Goal: Task Accomplishment & Management: Use online tool/utility

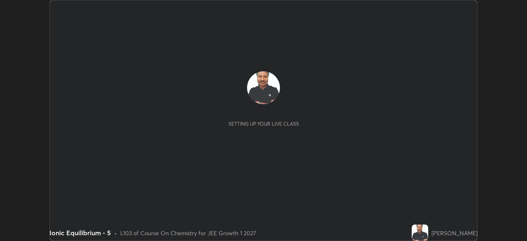
scroll to position [241, 527]
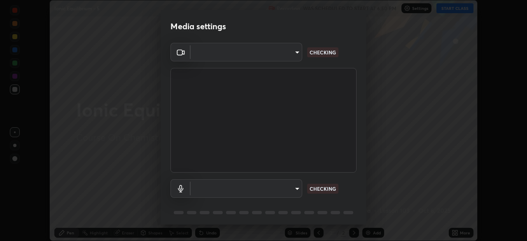
type input "6c2cbd707de14d6f22ad6aa38dcece7be3c4addb00b53b9d4bb55d2e14cdbb5a"
type input "a04182e21108c85d7916f07b11aecbae7481a943fa3278afba10e3a8588275b1"
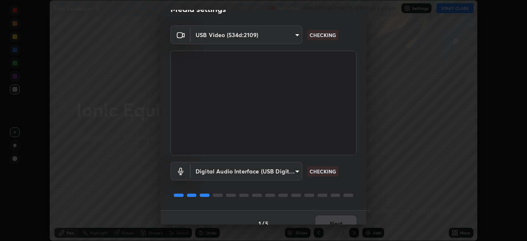
scroll to position [18, 0]
click at [357, 175] on div "USB Video (534d:2109) 6c2cbd707de14d6f22ad6aa38dcece7be3c4addb00b53b9d4bb55d2e1…" at bounding box center [264, 117] width 206 height 184
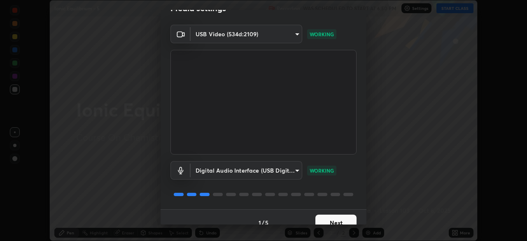
scroll to position [29, 0]
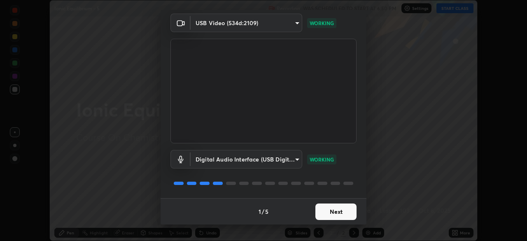
click at [333, 212] on button "Next" at bounding box center [335, 211] width 41 height 16
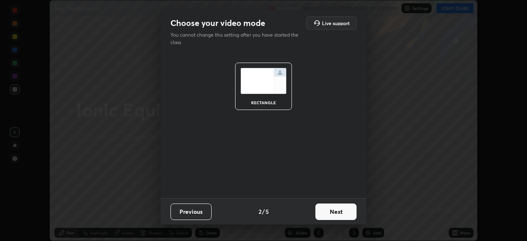
click at [332, 213] on button "Next" at bounding box center [335, 211] width 41 height 16
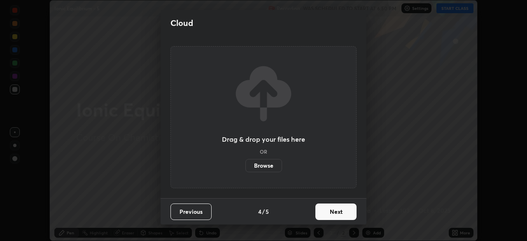
click at [332, 213] on button "Next" at bounding box center [335, 211] width 41 height 16
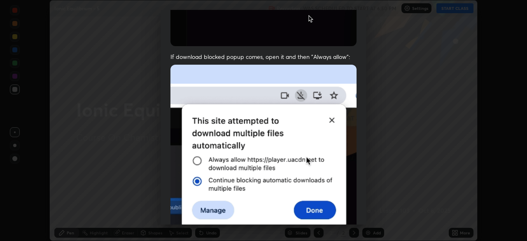
scroll to position [197, 0]
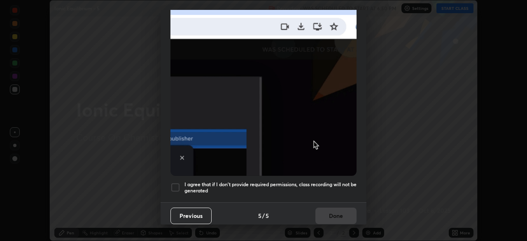
click at [173, 182] on div at bounding box center [175, 187] width 10 height 10
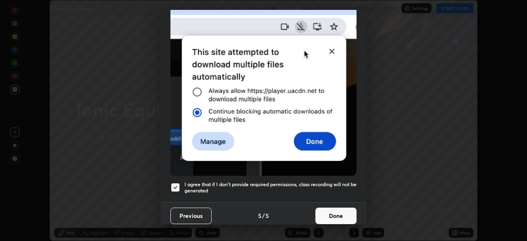
click at [331, 212] on button "Done" at bounding box center [335, 216] width 41 height 16
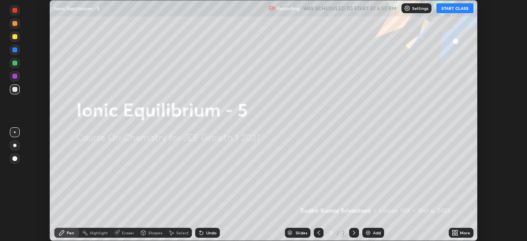
click at [450, 9] on button "START CLASS" at bounding box center [455, 8] width 37 height 10
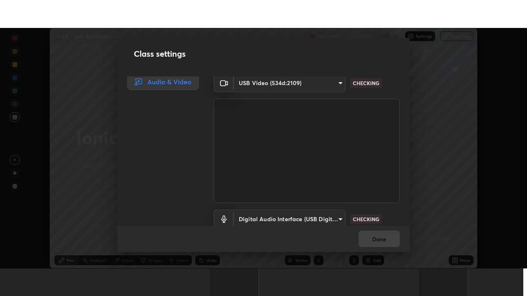
scroll to position [3, 0]
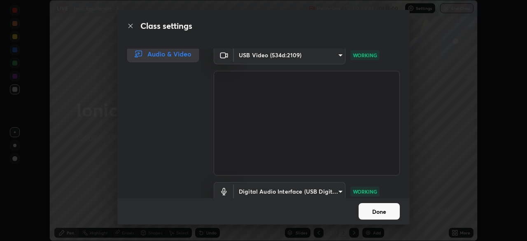
click at [381, 205] on button "Done" at bounding box center [379, 211] width 41 height 16
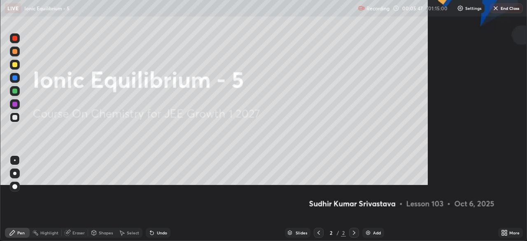
scroll to position [296, 527]
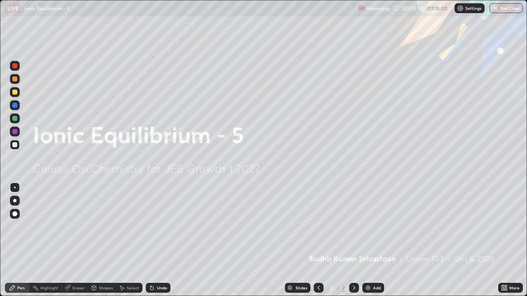
click at [507, 240] on icon at bounding box center [506, 290] width 2 height 2
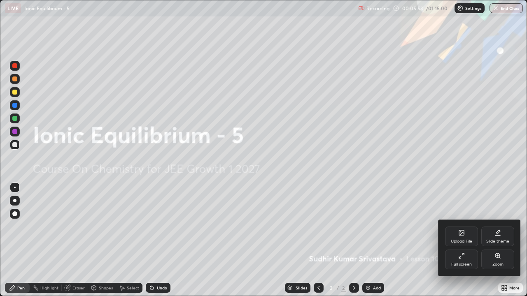
click at [460, 240] on icon at bounding box center [461, 256] width 7 height 7
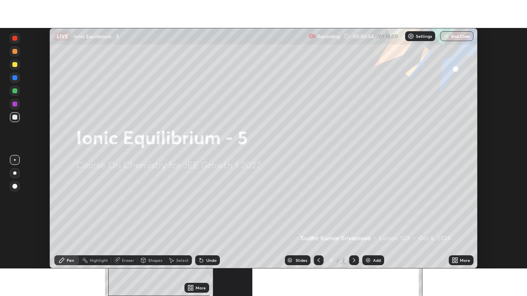
scroll to position [40939, 40653]
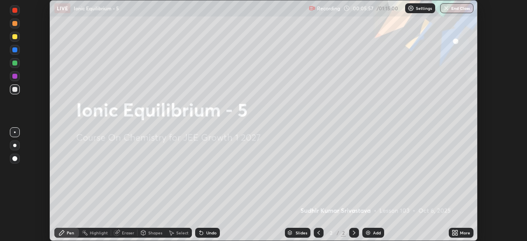
click at [453, 231] on icon at bounding box center [454, 231] width 2 height 2
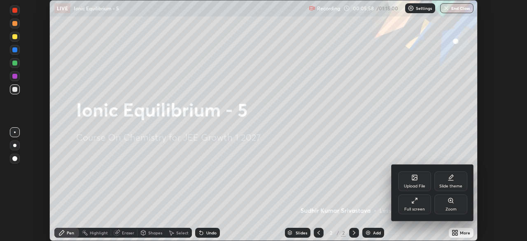
click at [413, 201] on icon at bounding box center [414, 200] width 7 height 7
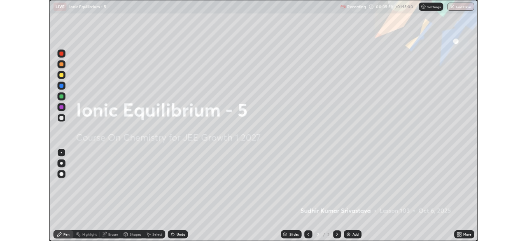
scroll to position [296, 527]
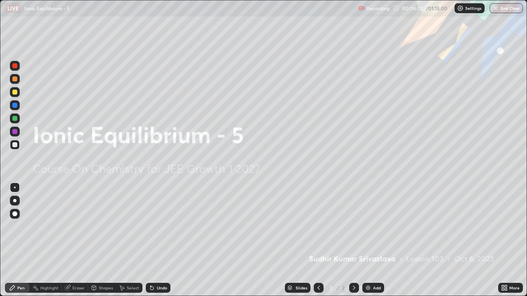
click at [373, 240] on div "Add" at bounding box center [377, 288] width 8 height 4
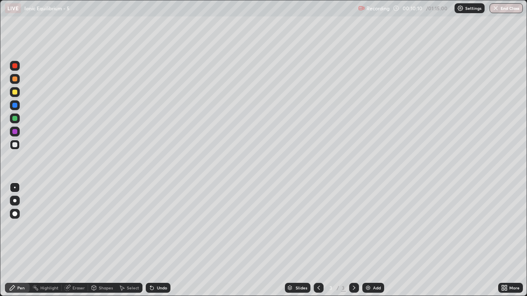
click at [373, 240] on div "Add" at bounding box center [377, 288] width 8 height 4
click at [368, 240] on div "Add" at bounding box center [373, 288] width 22 height 10
click at [76, 240] on div "Eraser" at bounding box center [78, 288] width 12 height 4
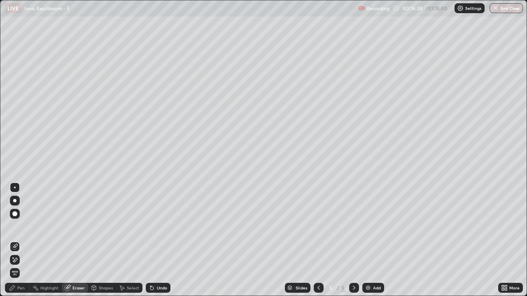
click at [18, 240] on div "Pen" at bounding box center [17, 288] width 25 height 10
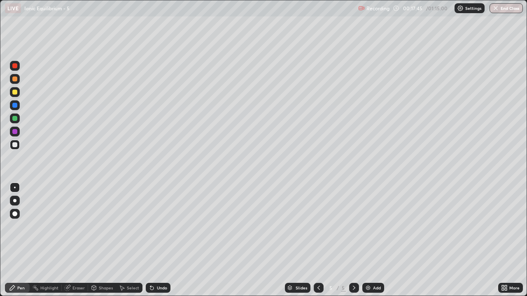
click at [370, 240] on div "Slides 5 / 5 Add" at bounding box center [334, 288] width 328 height 16
click at [373, 240] on div "Add" at bounding box center [377, 288] width 8 height 4
click at [18, 240] on div "Pen" at bounding box center [20, 288] width 7 height 4
click at [79, 240] on div "Eraser" at bounding box center [75, 288] width 26 height 10
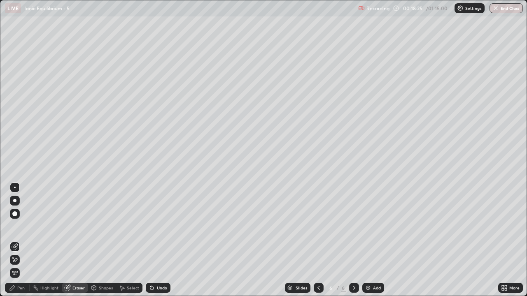
click at [19, 240] on div "Pen" at bounding box center [20, 288] width 7 height 4
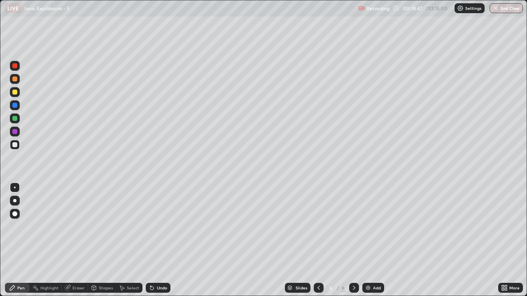
click at [79, 240] on div "Eraser" at bounding box center [75, 288] width 26 height 10
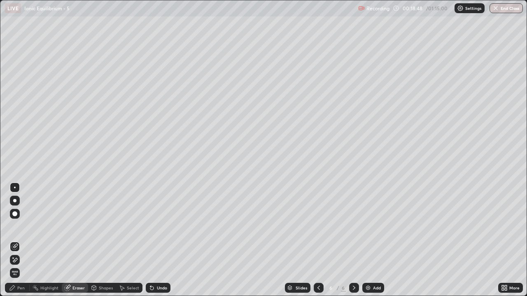
click at [23, 240] on div "Pen" at bounding box center [17, 288] width 25 height 10
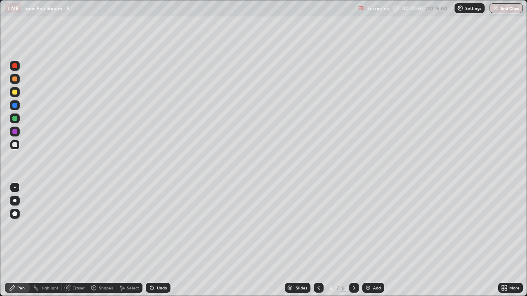
click at [78, 240] on div "Eraser" at bounding box center [78, 288] width 12 height 4
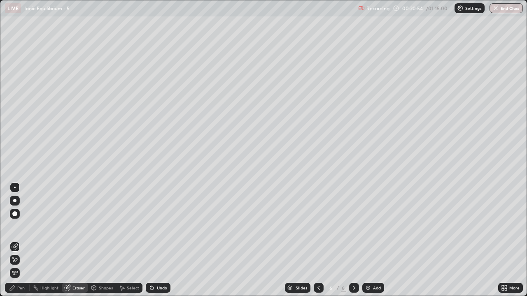
click at [23, 240] on div "Pen" at bounding box center [20, 288] width 7 height 4
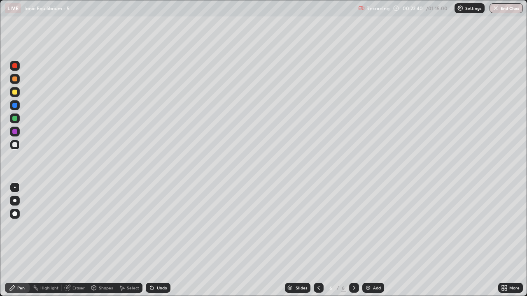
click at [506, 240] on icon at bounding box center [506, 290] width 2 height 2
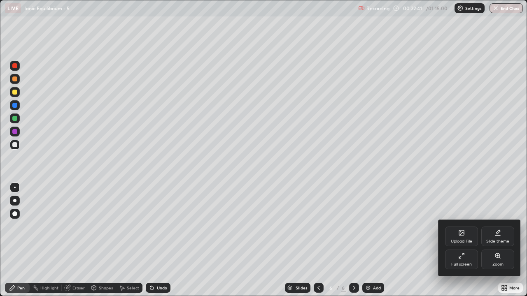
click at [462, 240] on div "Full screen" at bounding box center [461, 260] width 33 height 20
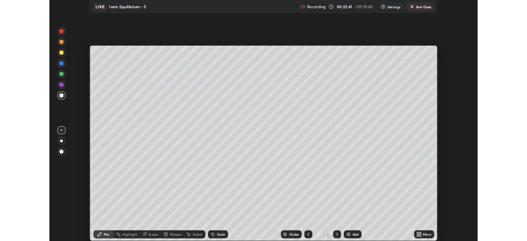
scroll to position [40939, 40653]
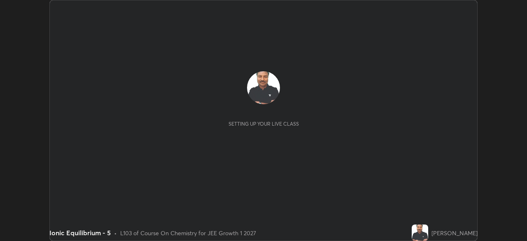
scroll to position [241, 527]
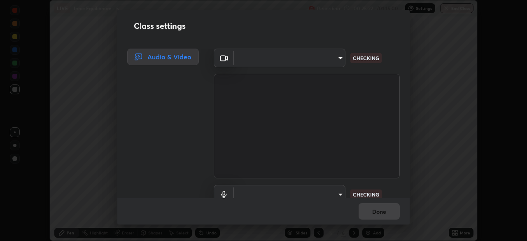
type input "6c2cbd707de14d6f22ad6aa38dcece7be3c4addb00b53b9d4bb55d2e14cdbb5a"
type input "a04182e21108c85d7916f07b11aecbae7481a943fa3278afba10e3a8588275b1"
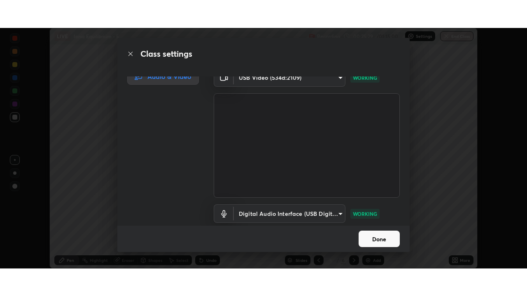
scroll to position [7, 0]
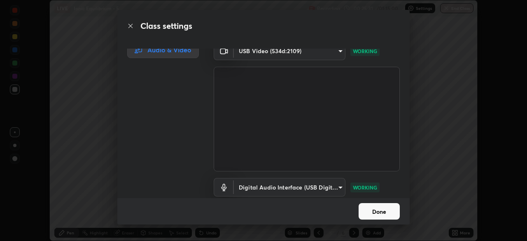
click at [379, 214] on button "Done" at bounding box center [379, 211] width 41 height 16
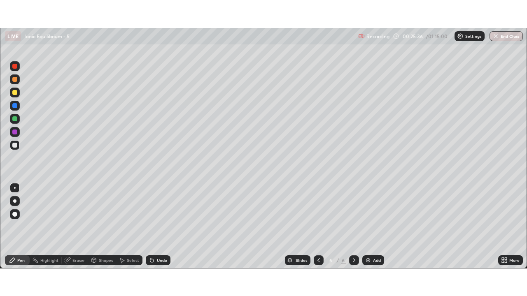
scroll to position [296, 527]
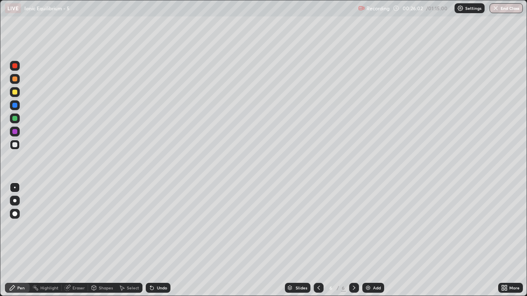
click at [376, 240] on div "Add" at bounding box center [373, 288] width 22 height 10
click at [315, 240] on icon at bounding box center [318, 288] width 7 height 7
click at [355, 240] on icon at bounding box center [354, 288] width 7 height 7
click at [374, 240] on div "Add" at bounding box center [377, 288] width 8 height 4
click at [319, 240] on div at bounding box center [319, 288] width 10 height 10
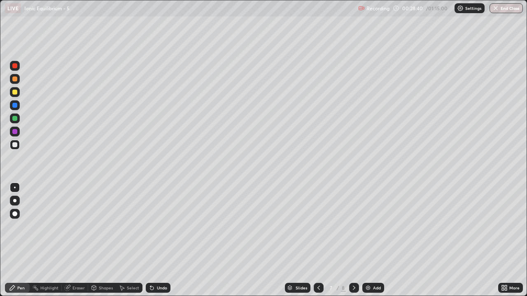
click at [315, 240] on div at bounding box center [319, 288] width 10 height 10
click at [318, 240] on icon at bounding box center [318, 288] width 7 height 7
click at [370, 240] on img at bounding box center [368, 288] width 7 height 7
click at [76, 240] on div "Eraser" at bounding box center [78, 288] width 12 height 4
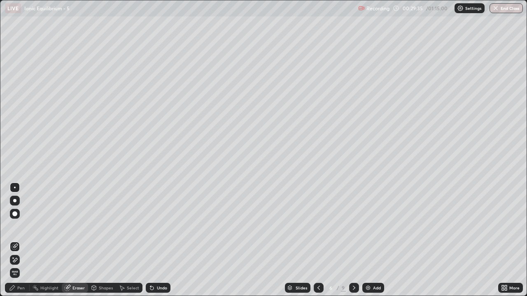
click at [20, 240] on div "Pen" at bounding box center [17, 288] width 25 height 10
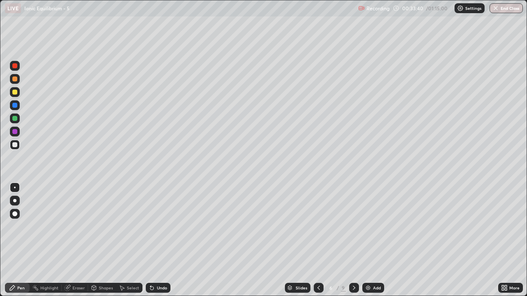
click at [314, 240] on div at bounding box center [319, 288] width 10 height 10
click at [316, 240] on div at bounding box center [319, 288] width 10 height 10
click at [353, 240] on icon at bounding box center [354, 288] width 7 height 7
click at [354, 240] on icon at bounding box center [354, 288] width 7 height 7
click at [354, 240] on div at bounding box center [354, 288] width 10 height 10
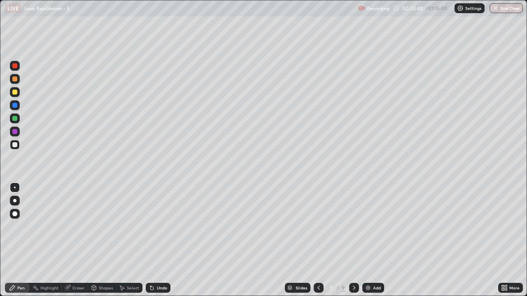
click at [354, 240] on div at bounding box center [354, 288] width 10 height 16
click at [355, 240] on div at bounding box center [354, 288] width 10 height 10
click at [354, 240] on icon at bounding box center [354, 288] width 7 height 7
click at [353, 240] on icon at bounding box center [354, 288] width 7 height 7
click at [314, 240] on div at bounding box center [319, 288] width 10 height 10
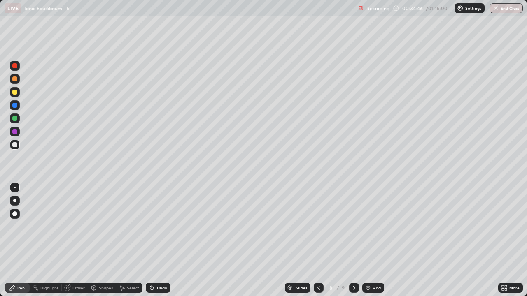
click at [315, 240] on icon at bounding box center [318, 288] width 7 height 7
click at [314, 240] on div at bounding box center [319, 288] width 10 height 10
click at [371, 240] on div "Add" at bounding box center [373, 288] width 22 height 10
click at [373, 240] on div "Add" at bounding box center [377, 288] width 8 height 4
click at [376, 240] on div "Add" at bounding box center [377, 288] width 8 height 4
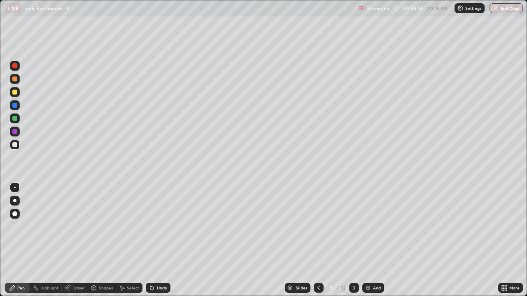
click at [374, 240] on div "Add" at bounding box center [373, 288] width 22 height 10
click at [80, 240] on div "Eraser" at bounding box center [78, 288] width 12 height 4
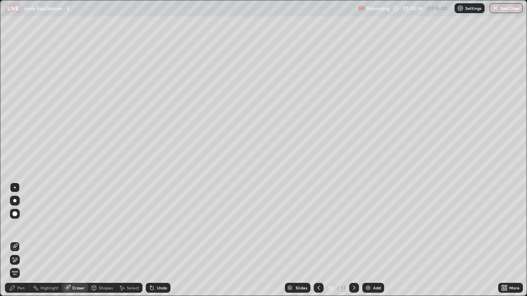
click at [23, 240] on div "Pen" at bounding box center [20, 288] width 7 height 4
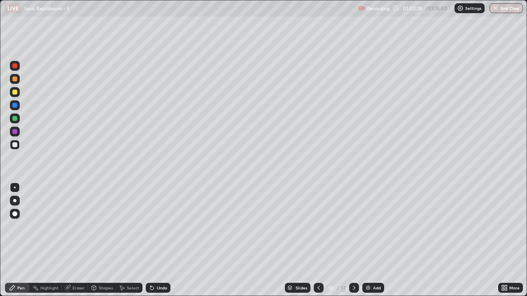
click at [376, 240] on div "Add" at bounding box center [377, 288] width 8 height 4
click at [504, 12] on button "End Class" at bounding box center [506, 8] width 33 height 10
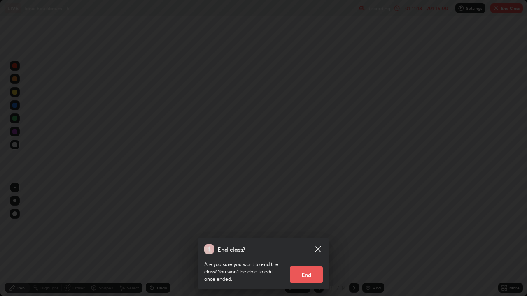
click at [301, 240] on button "End" at bounding box center [306, 275] width 33 height 16
